Goal: Transaction & Acquisition: Purchase product/service

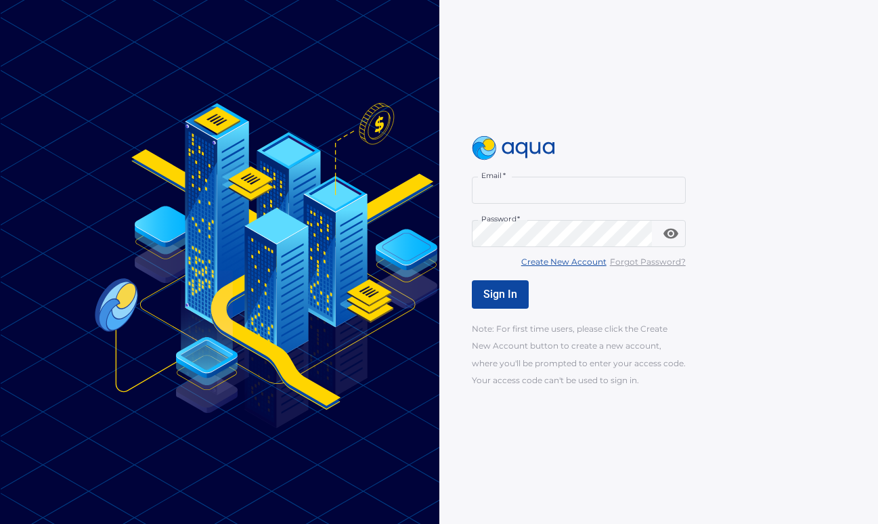
type input "**********"
click at [493, 303] on button "Sign In" at bounding box center [500, 294] width 57 height 28
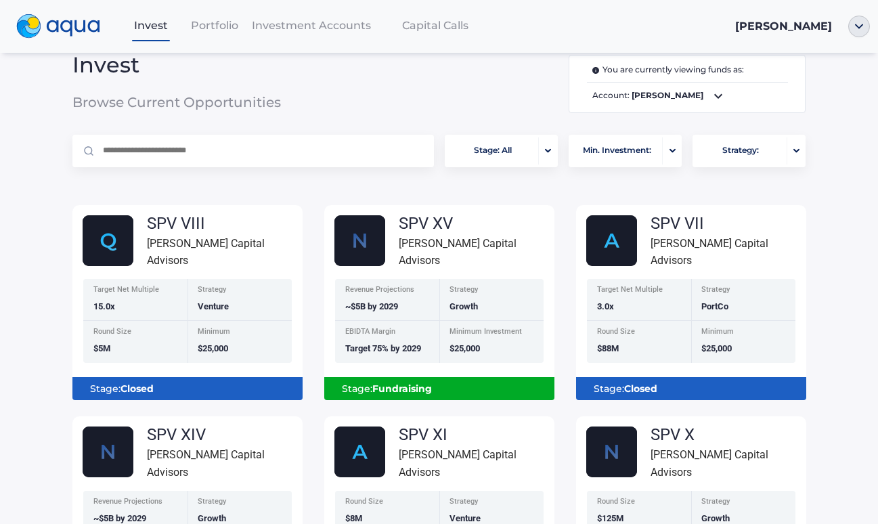
scroll to position [20, 0]
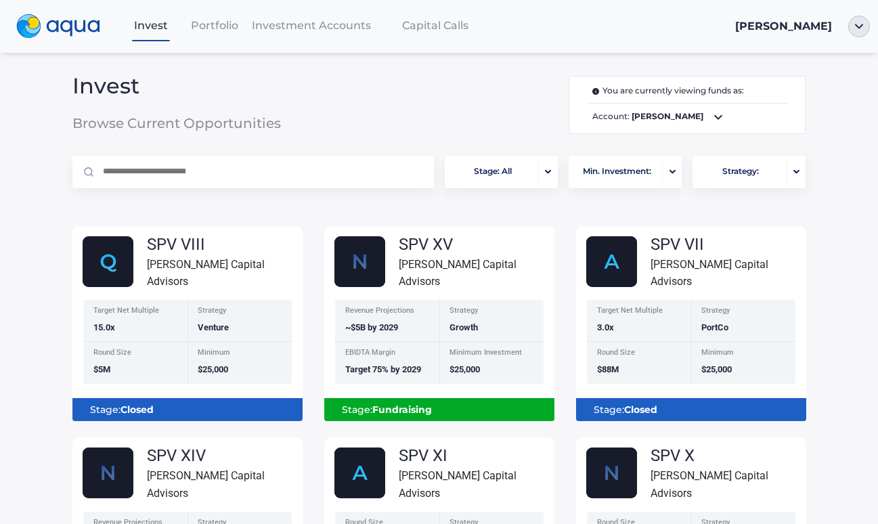
drag, startPoint x: 487, startPoint y: 286, endPoint x: 506, endPoint y: 287, distance: 19.0
click at [487, 287] on div "SPV XV Florence Capital Advisors Revenue Projections ~$5B by 2029 Strategy Grow…" at bounding box center [439, 328] width 230 height 185
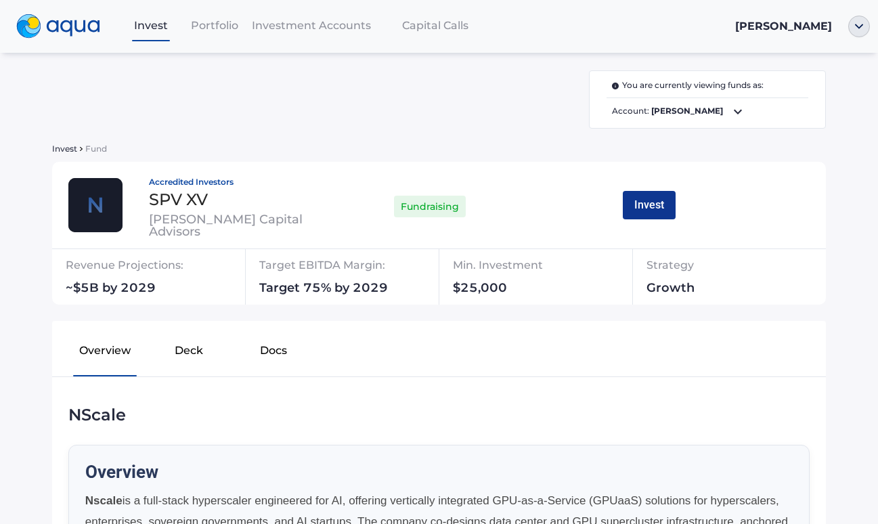
click at [646, 211] on button "Invest" at bounding box center [649, 205] width 53 height 28
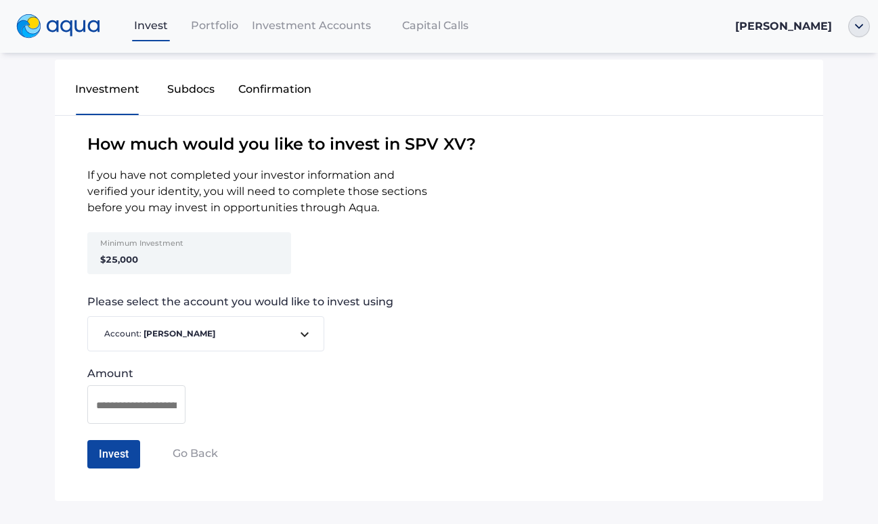
scroll to position [66, 0]
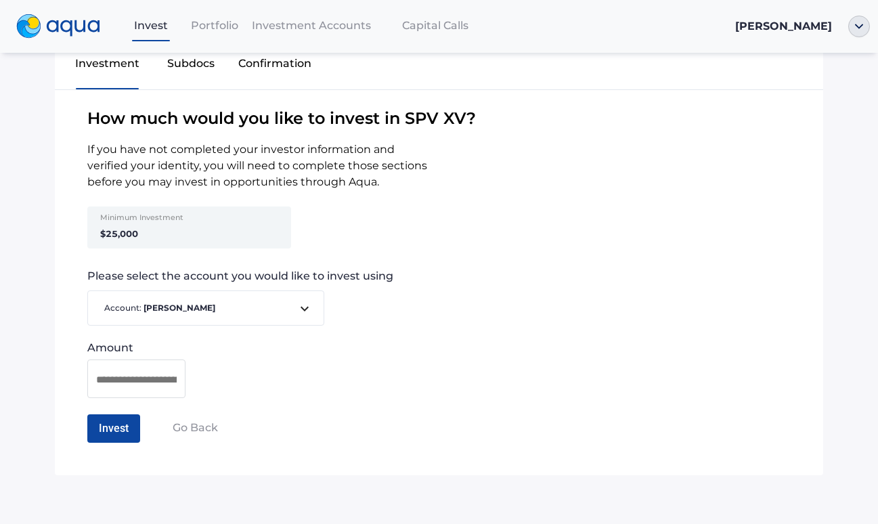
click at [192, 242] on div "Minimum Investment $25,000" at bounding box center [142, 227] width 105 height 42
click at [141, 231] on div "Minimum Investment $25,000" at bounding box center [142, 227] width 105 height 42
click at [136, 380] on input at bounding box center [136, 379] width 81 height 17
type input "**********"
click at [126, 434] on button "Invest" at bounding box center [113, 428] width 53 height 28
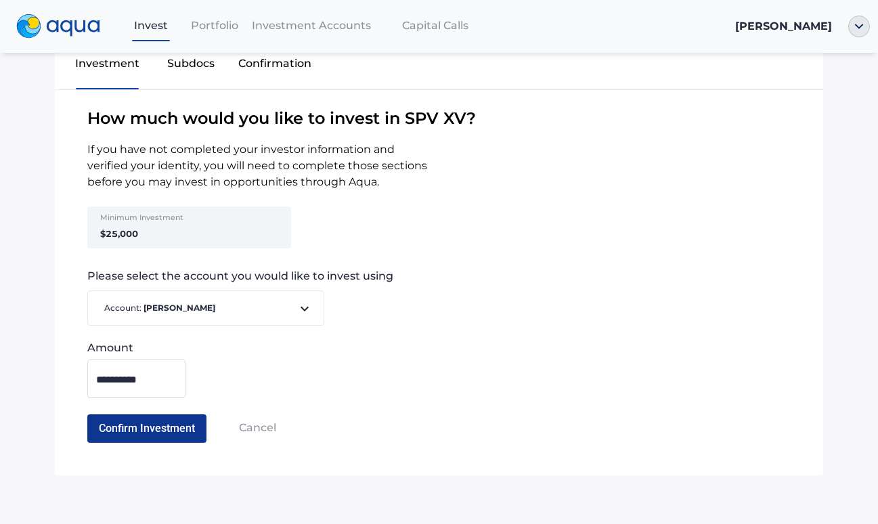
click at [156, 428] on button "Confirm Investment" at bounding box center [146, 428] width 119 height 28
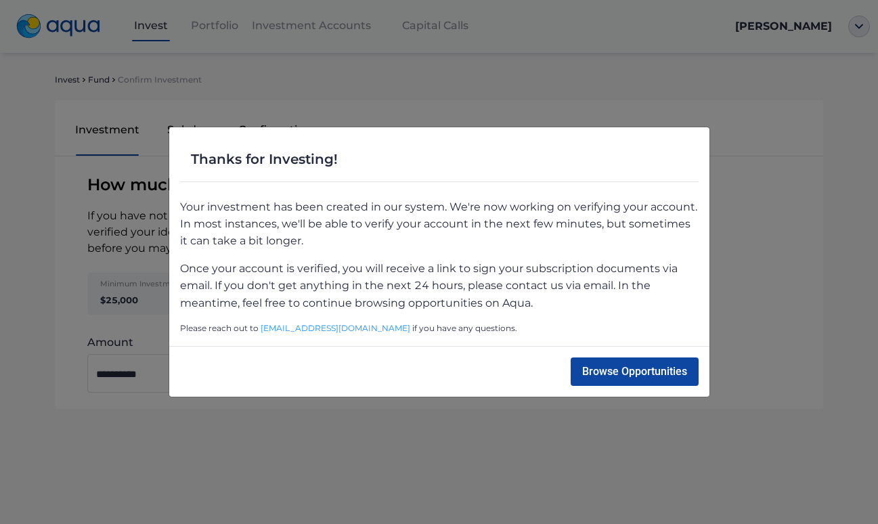
scroll to position [0, 0]
click at [604, 386] on div "Browse Opportunities" at bounding box center [439, 371] width 540 height 51
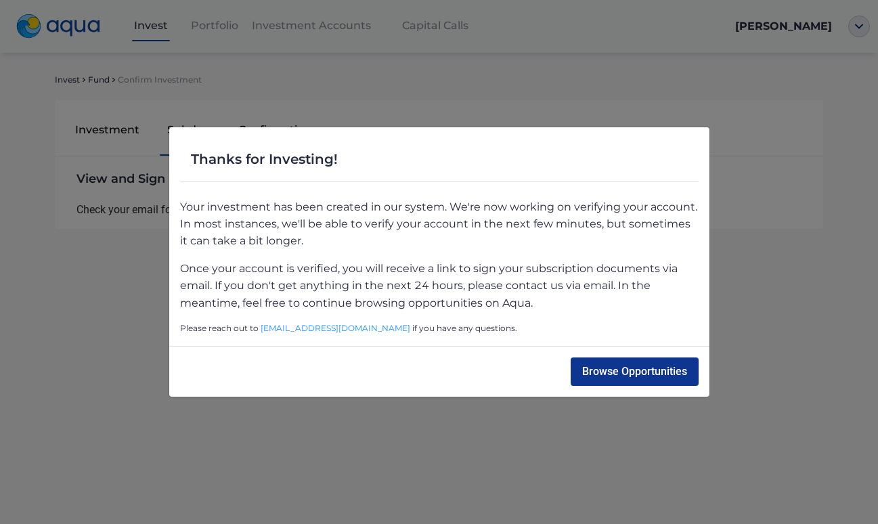
click at [600, 379] on button "Browse Opportunities" at bounding box center [634, 371] width 128 height 28
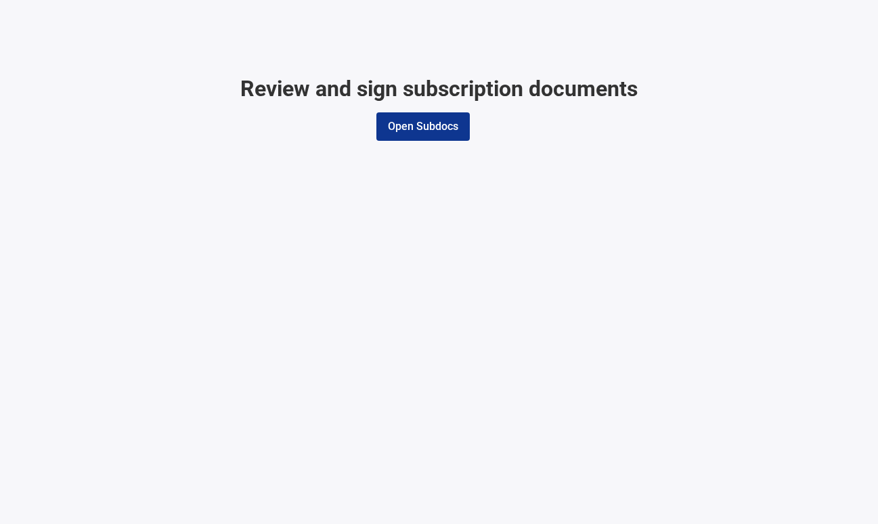
click at [433, 127] on button "Open Subdocs" at bounding box center [422, 126] width 93 height 28
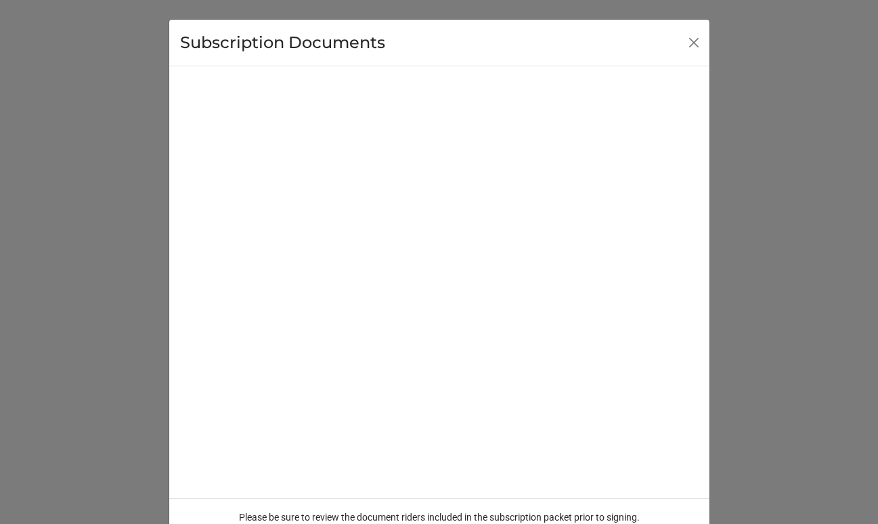
scroll to position [70, 0]
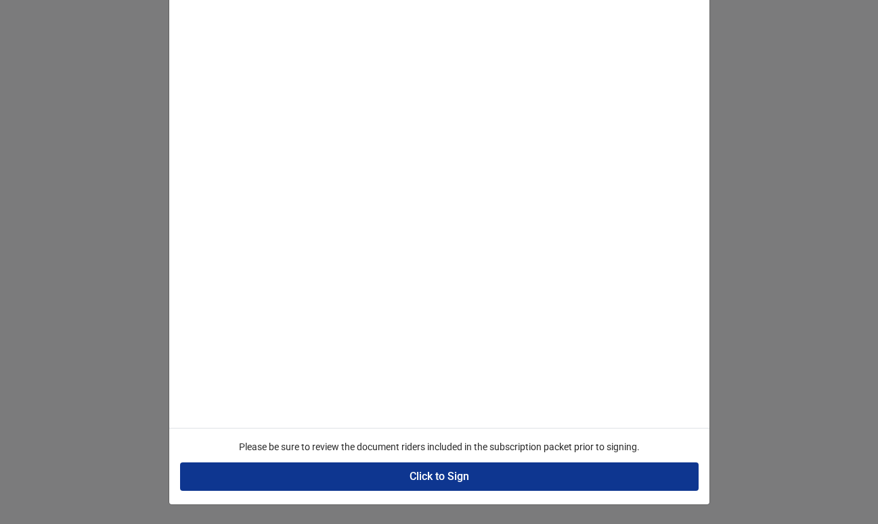
click at [535, 475] on button "Click to Sign" at bounding box center [439, 476] width 518 height 28
